Goal: Task Accomplishment & Management: Use online tool/utility

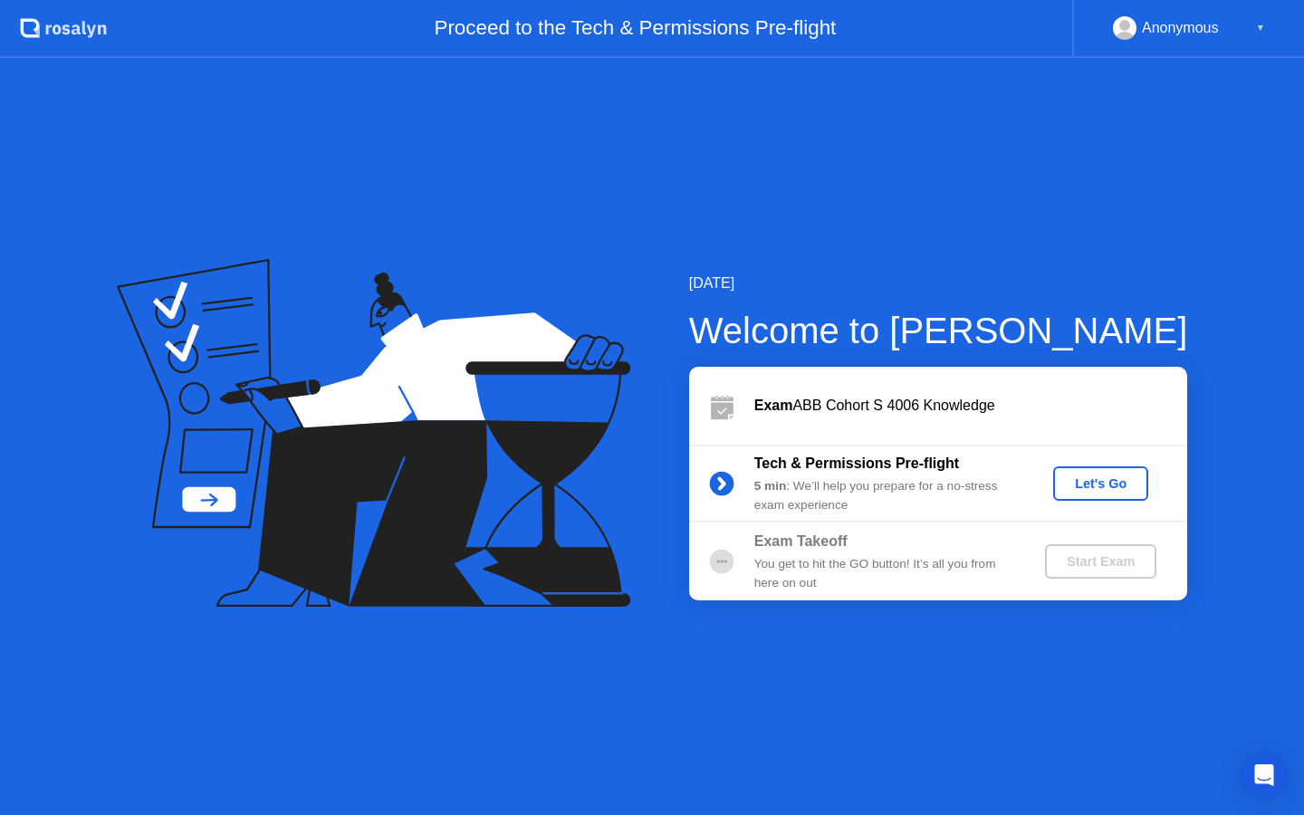
click at [1108, 481] on div "Let's Go" at bounding box center [1100, 483] width 81 height 14
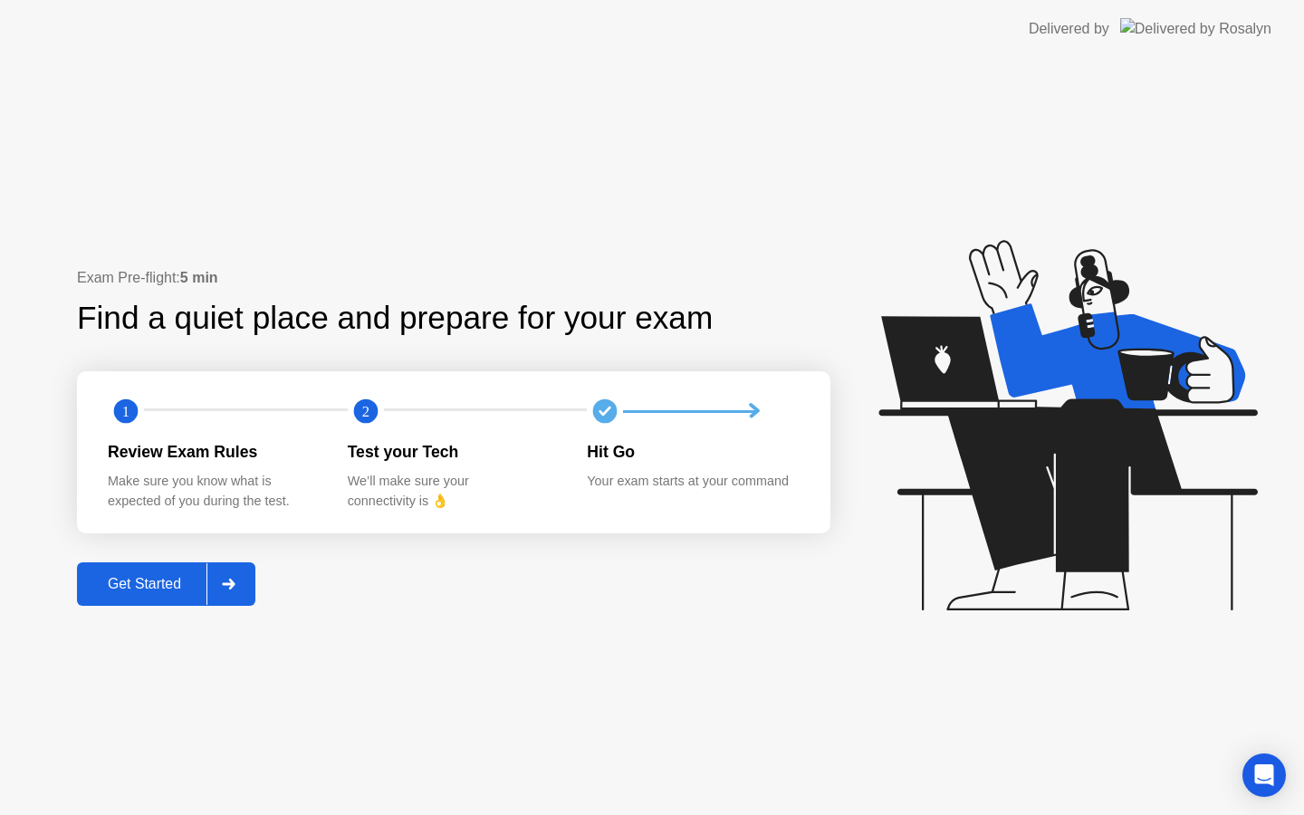
click at [178, 597] on button "Get Started" at bounding box center [166, 583] width 178 height 43
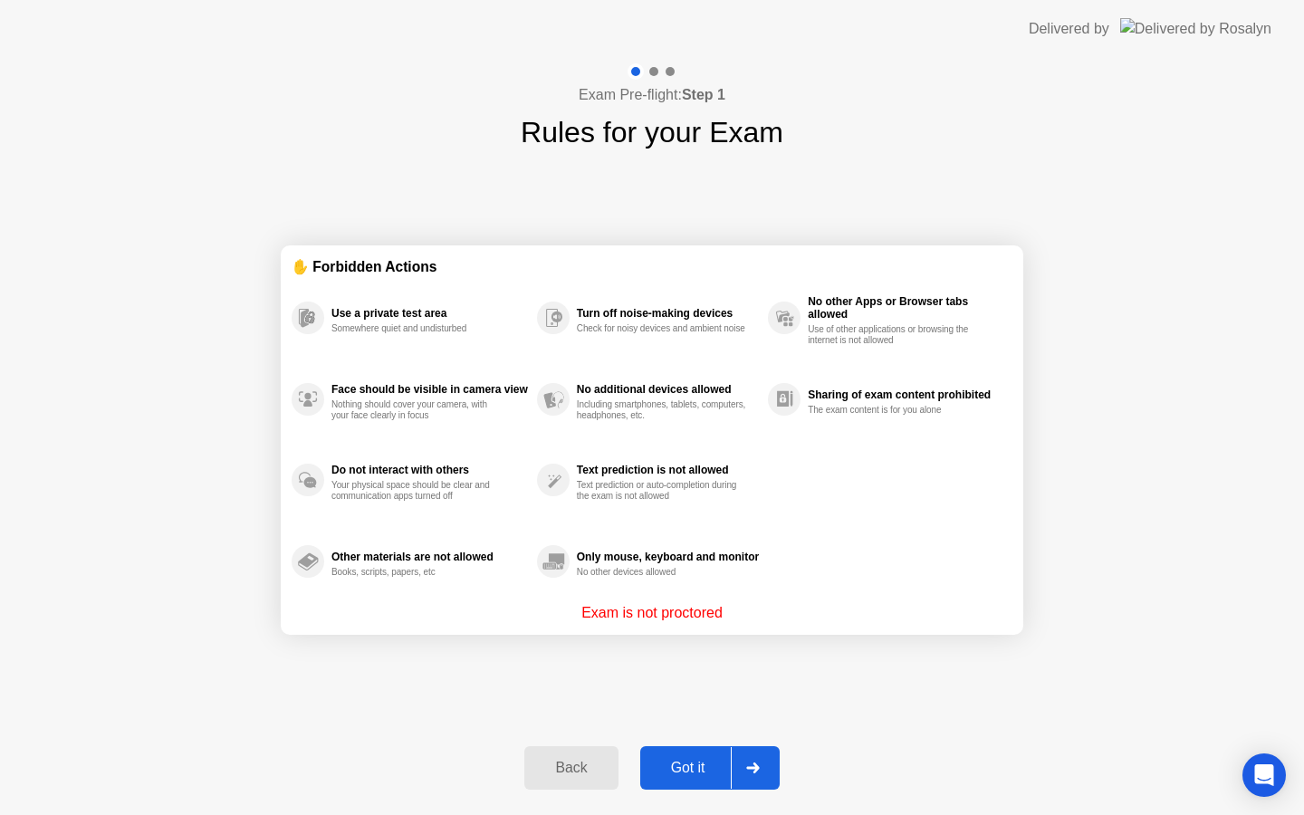
click at [684, 760] on div "Got it" at bounding box center [687, 768] width 85 height 16
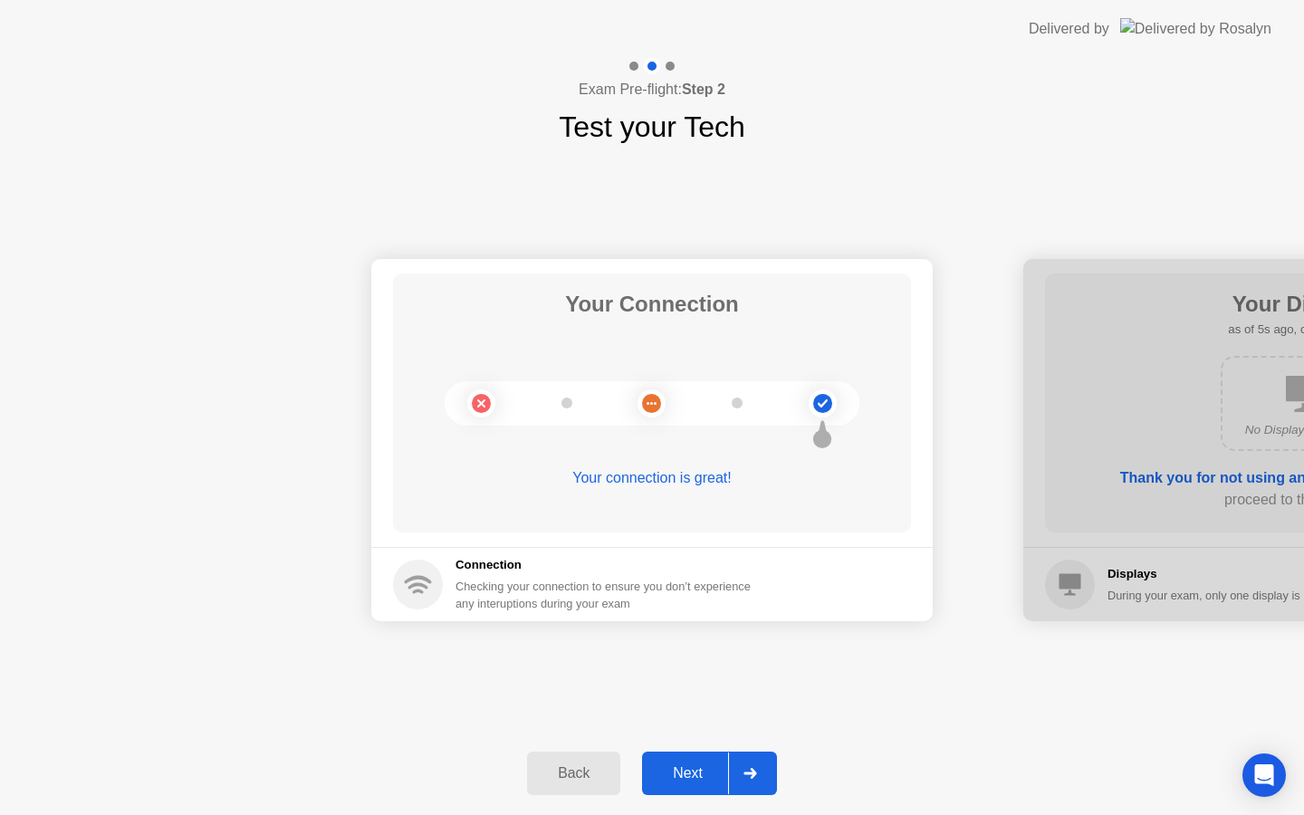
click at [701, 760] on button "Next" at bounding box center [709, 772] width 135 height 43
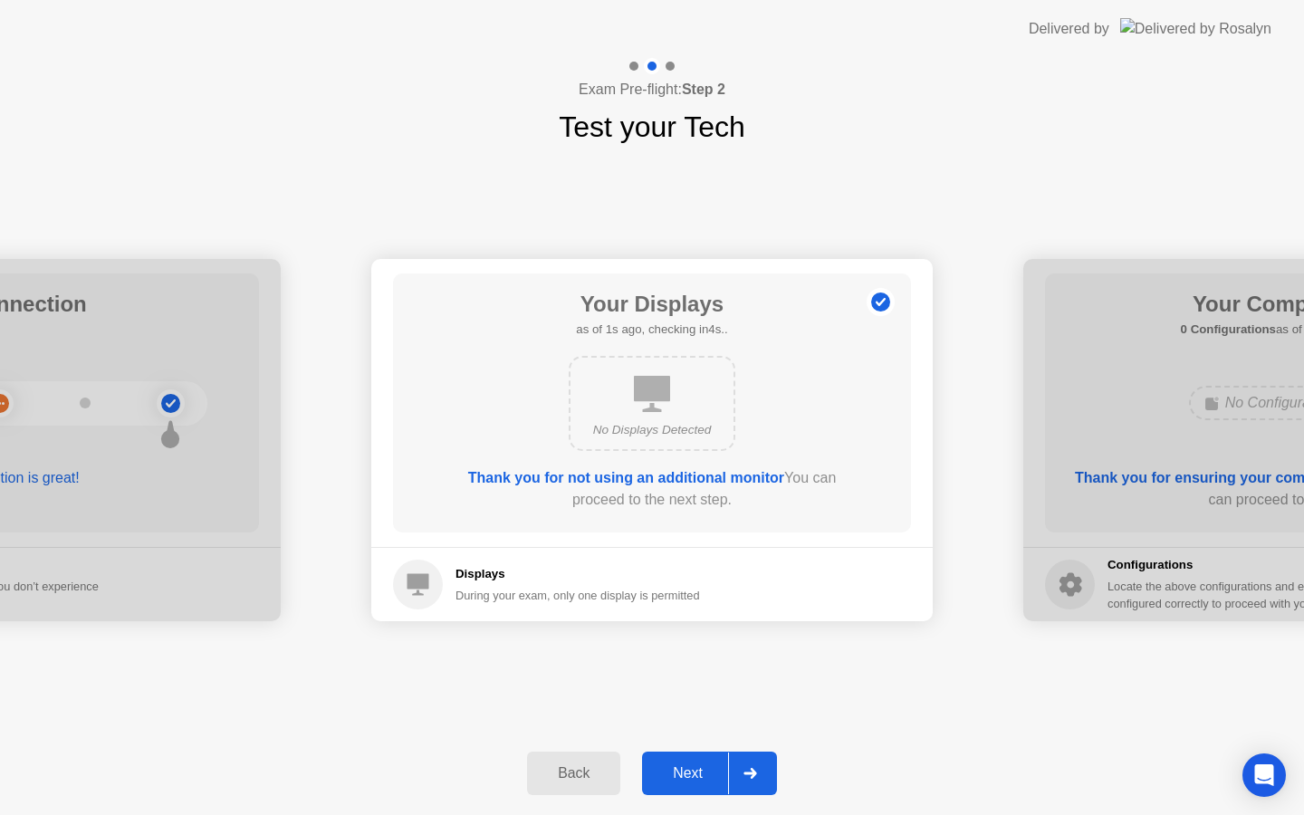
click at [701, 760] on button "Next" at bounding box center [709, 772] width 135 height 43
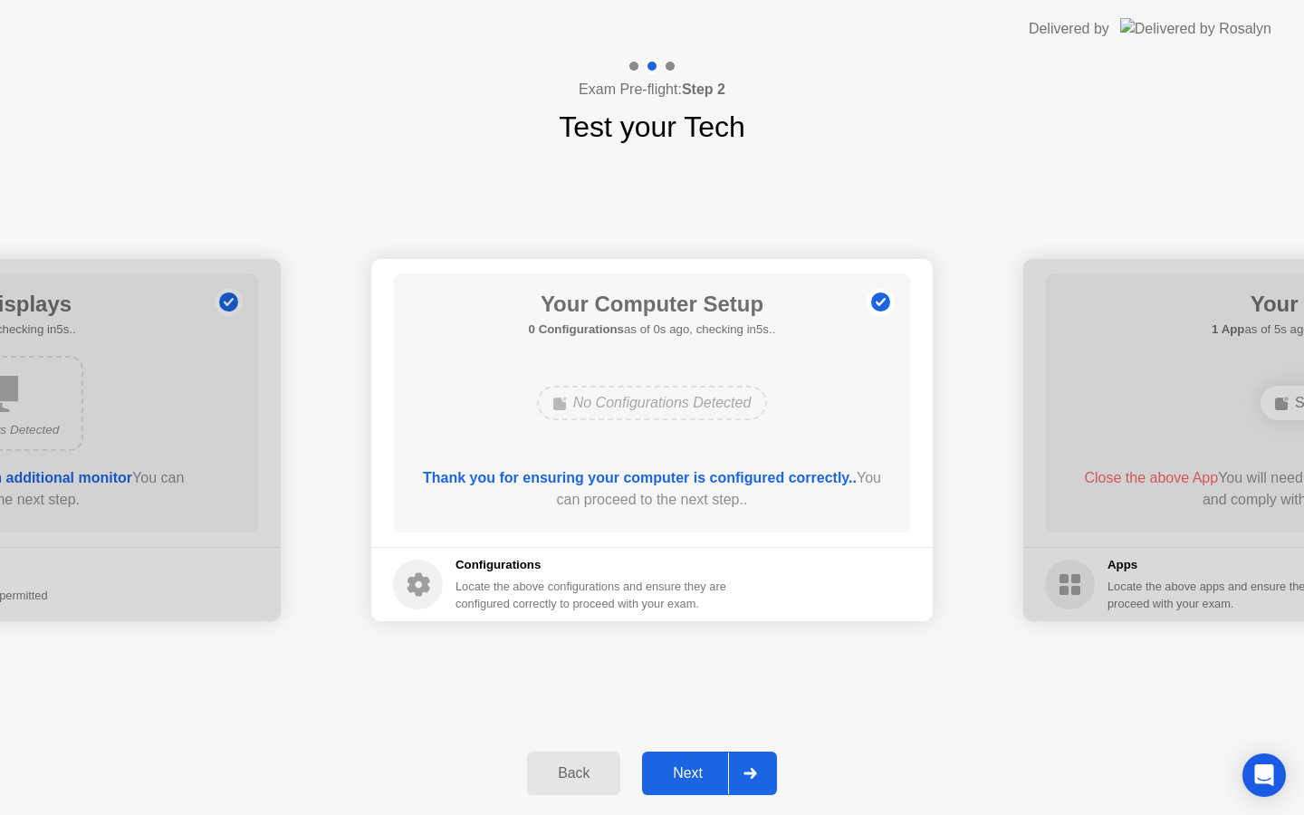
click at [701, 760] on button "Next" at bounding box center [709, 772] width 135 height 43
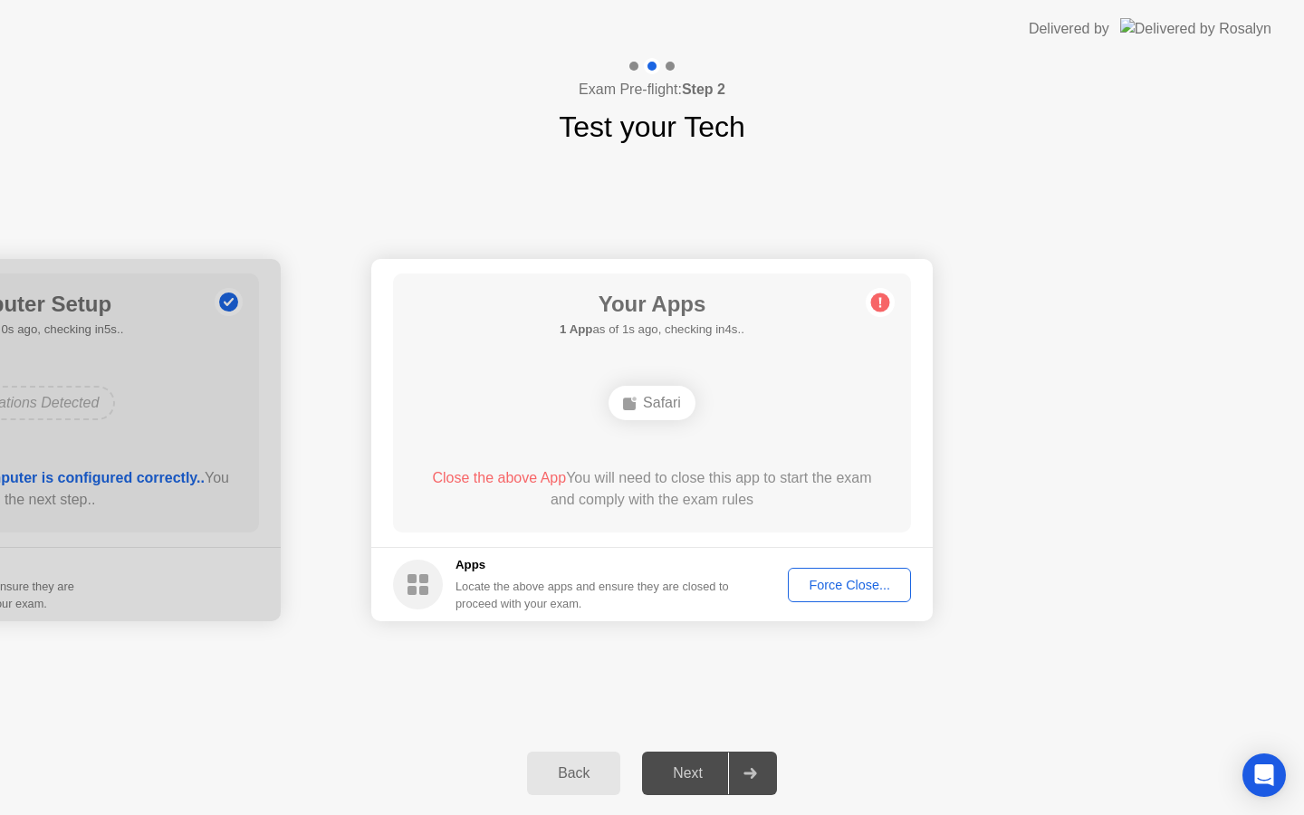
click at [832, 585] on div "Force Close..." at bounding box center [849, 585] width 110 height 14
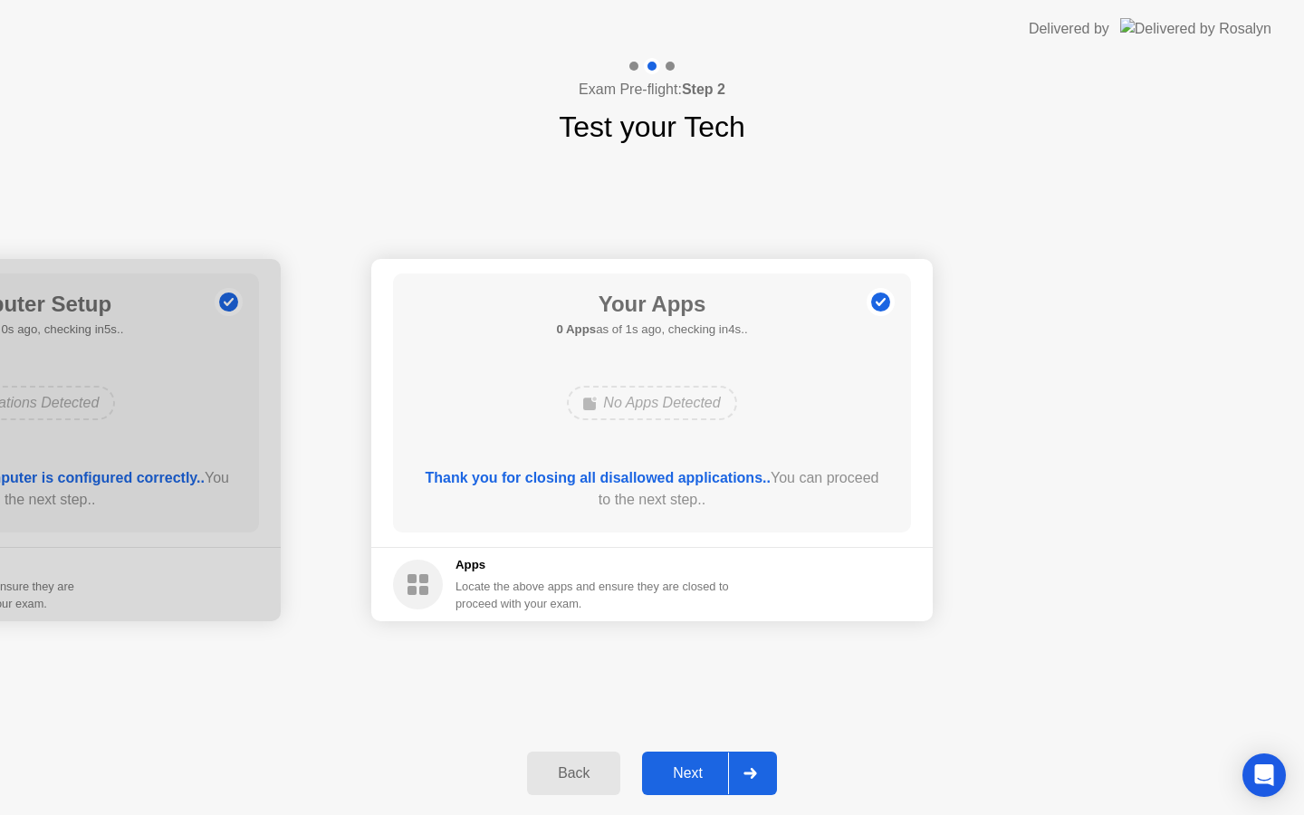
click at [691, 771] on div "Next" at bounding box center [687, 773] width 81 height 16
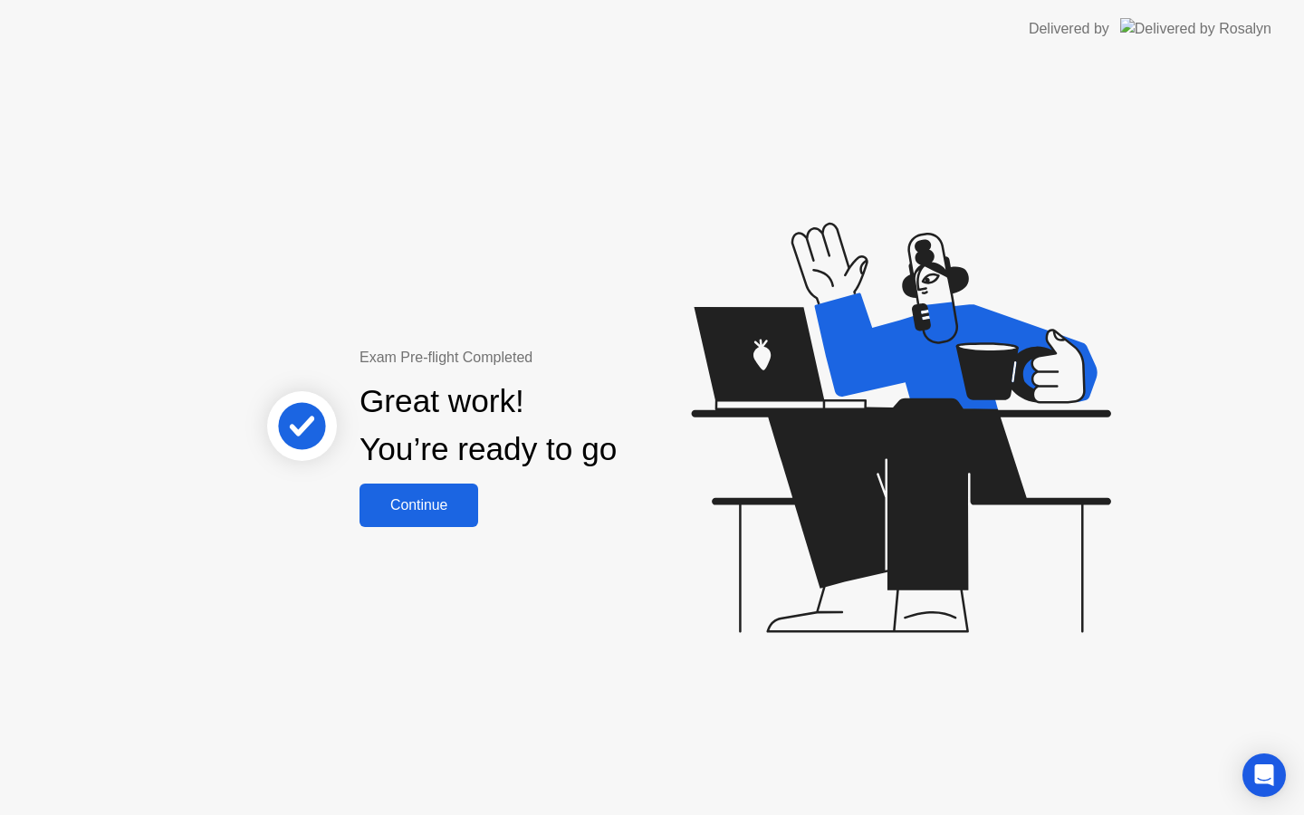
click at [454, 497] on div "Continue" at bounding box center [419, 505] width 108 height 16
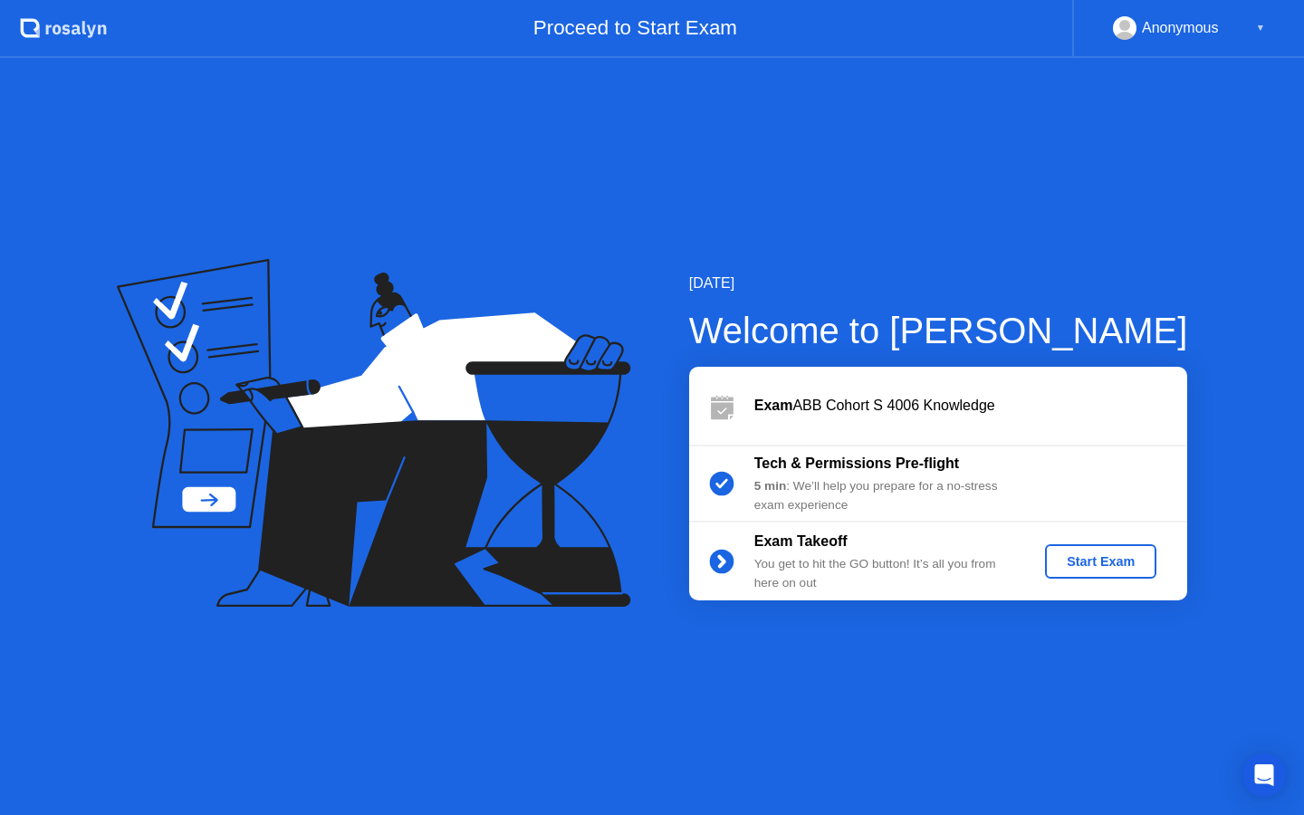
click at [1109, 560] on div "Start Exam" at bounding box center [1100, 561] width 97 height 14
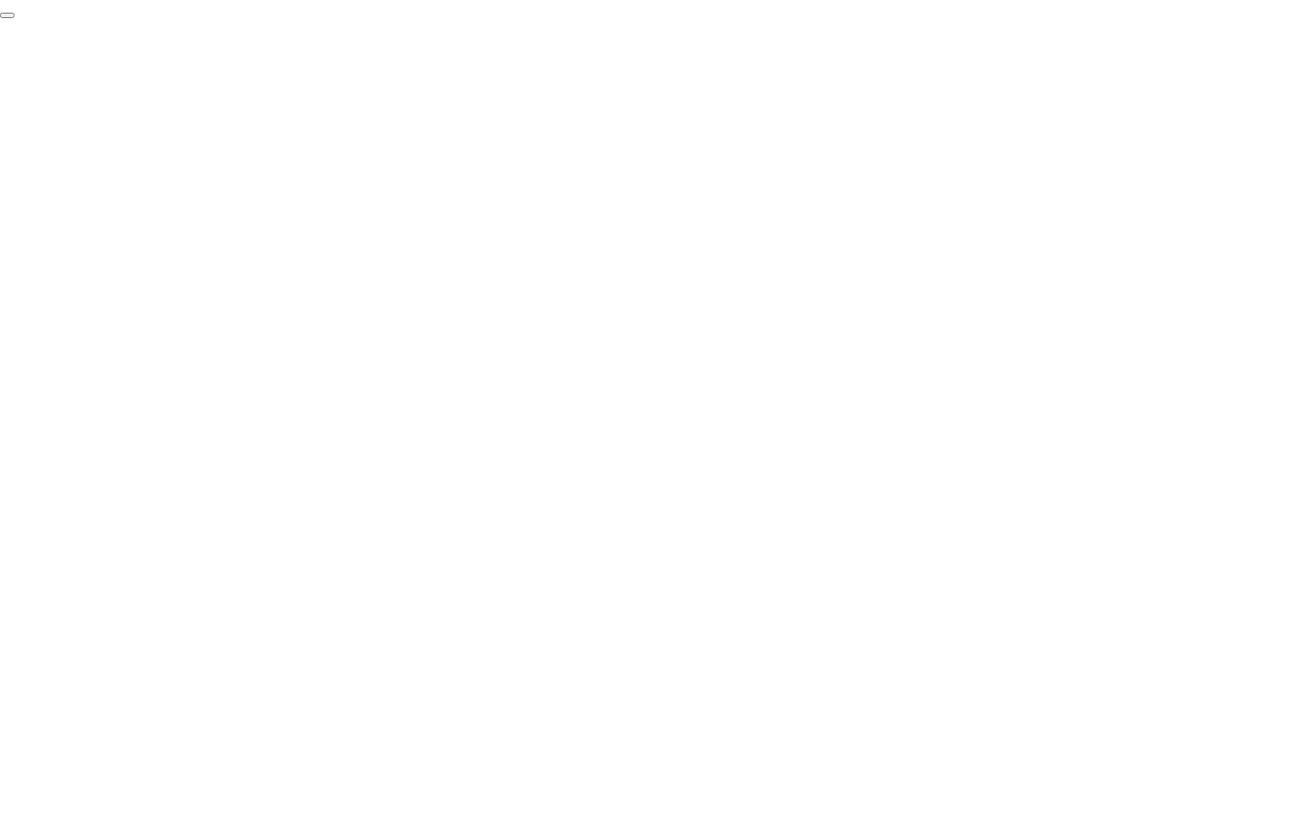
click at [14, 18] on button "End Proctoring Session" at bounding box center [7, 15] width 14 height 5
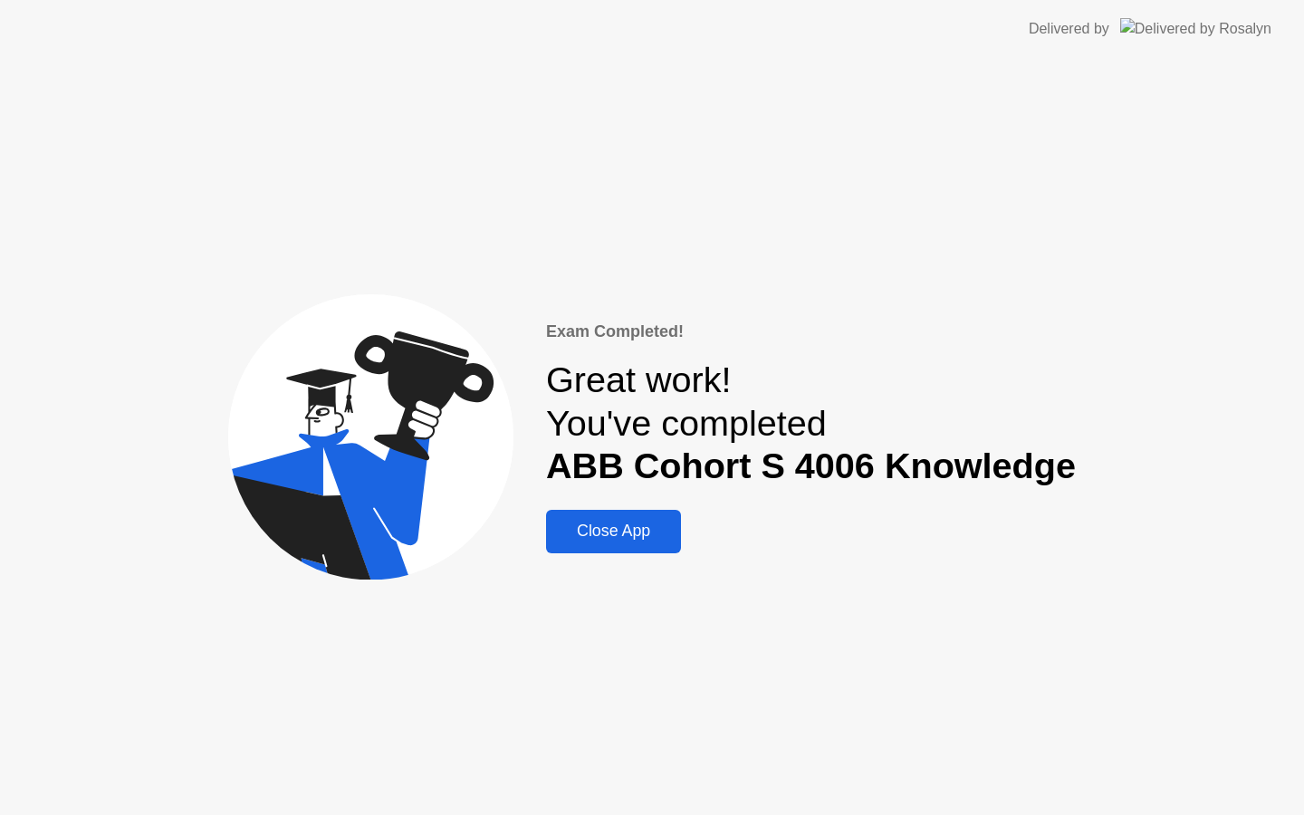
click at [649, 538] on div "Close App" at bounding box center [613, 530] width 124 height 19
